Goal: Check status: Check status

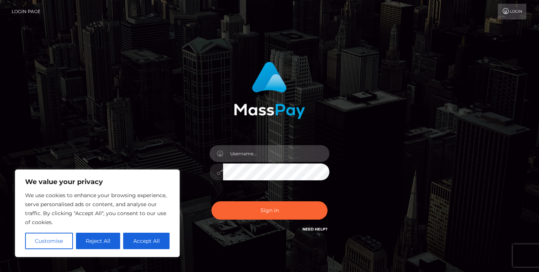
type input "jeremyfeist"
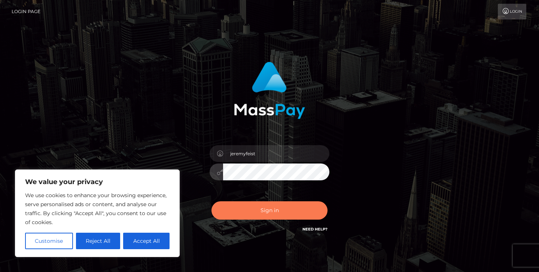
click at [276, 205] on button "Sign in" at bounding box center [270, 210] width 116 height 18
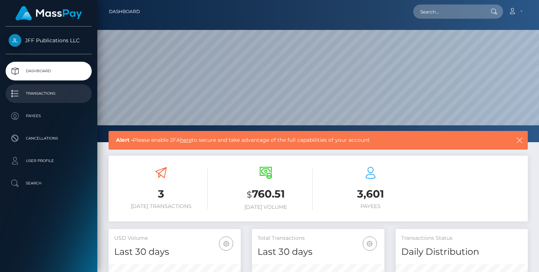
scroll to position [132, 133]
click at [50, 99] on p "Transactions" at bounding box center [49, 93] width 80 height 11
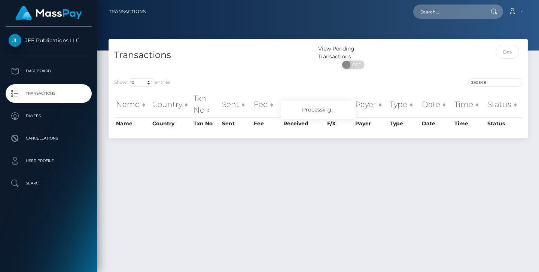
click at [466, 43] on div "Transactions View Pending Transactions ON OFF" at bounding box center [318, 55] width 419 height 33
click at [514, 84] on input "290848" at bounding box center [495, 82] width 54 height 9
paste input "1925956"
type input "1925956"
click at [401, 72] on div "View Pending Transactions ON OFF" at bounding box center [370, 59] width 105 height 28
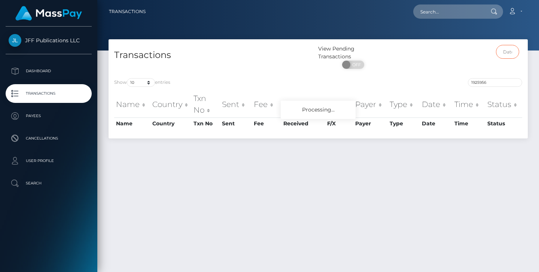
click at [504, 54] on input "text" at bounding box center [508, 52] width 24 height 14
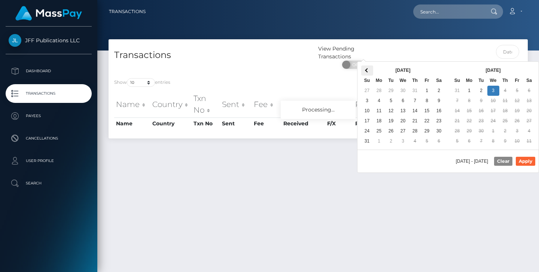
click at [369, 70] on span at bounding box center [367, 70] width 4 height 4
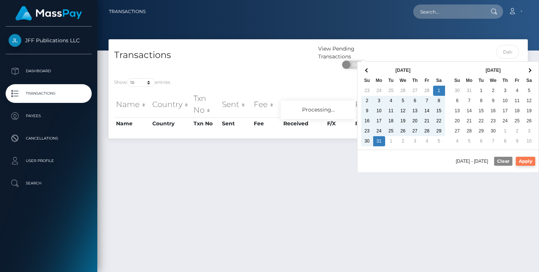
click at [532, 164] on button "Apply" at bounding box center [525, 161] width 19 height 9
type input "[DATE] - [DATE]"
